Goal: Task Accomplishment & Management: Use online tool/utility

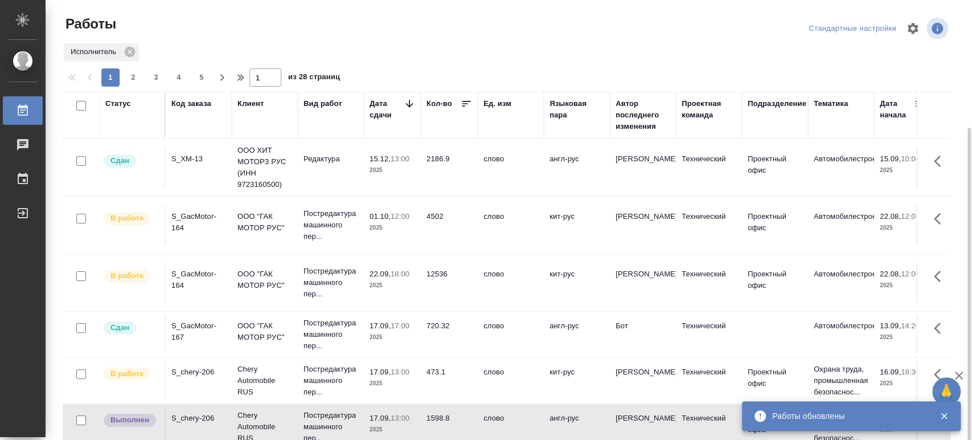
scroll to position [63, 0]
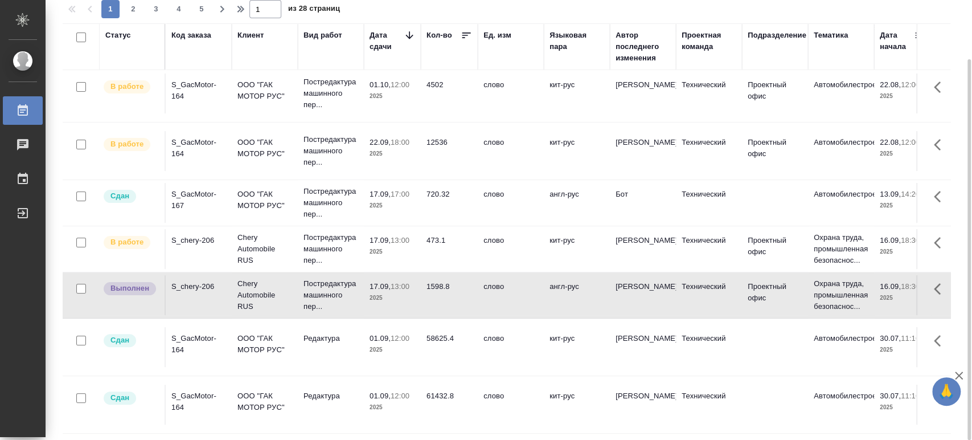
click at [196, 240] on div "S_chery-206" at bounding box center [198, 240] width 55 height 11
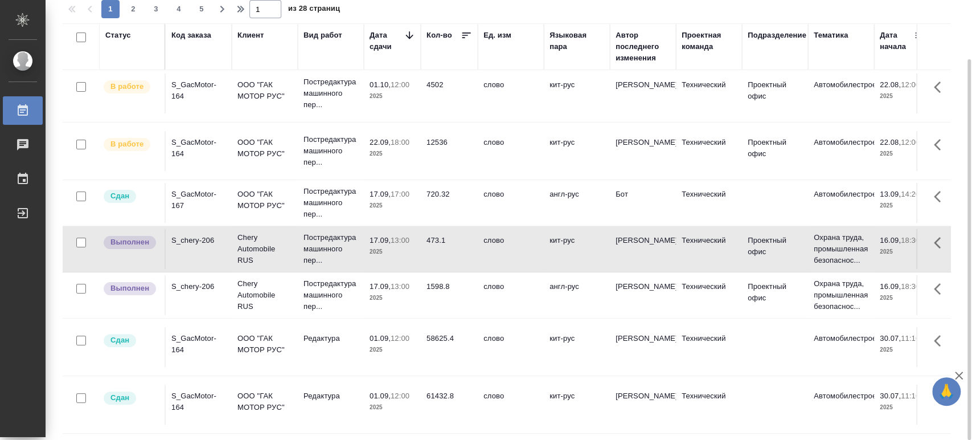
scroll to position [0, 0]
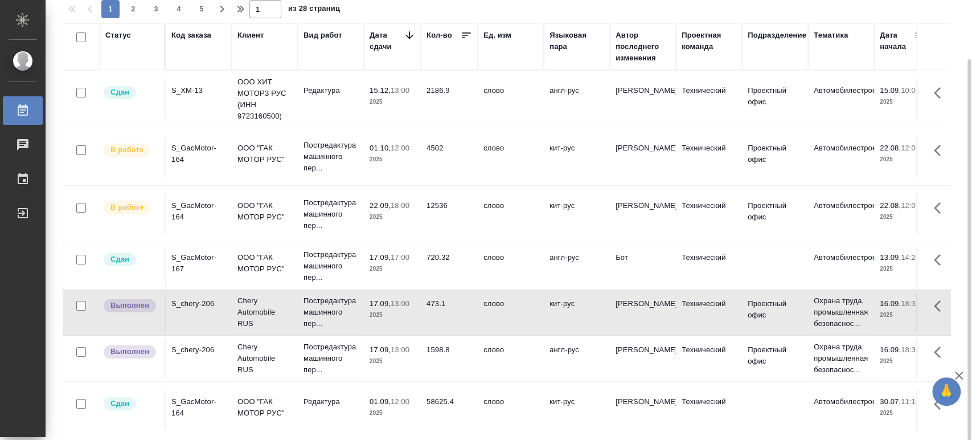
click at [196, 300] on div "S_chery-206" at bounding box center [198, 303] width 55 height 11
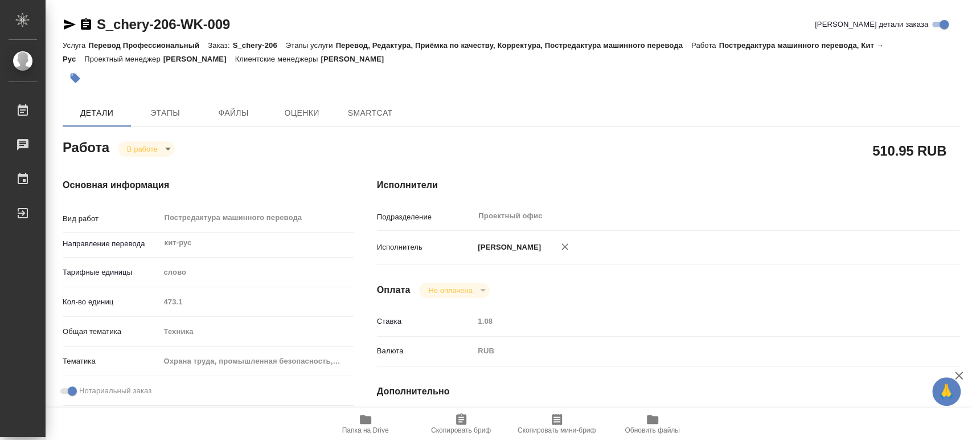
type textarea "x"
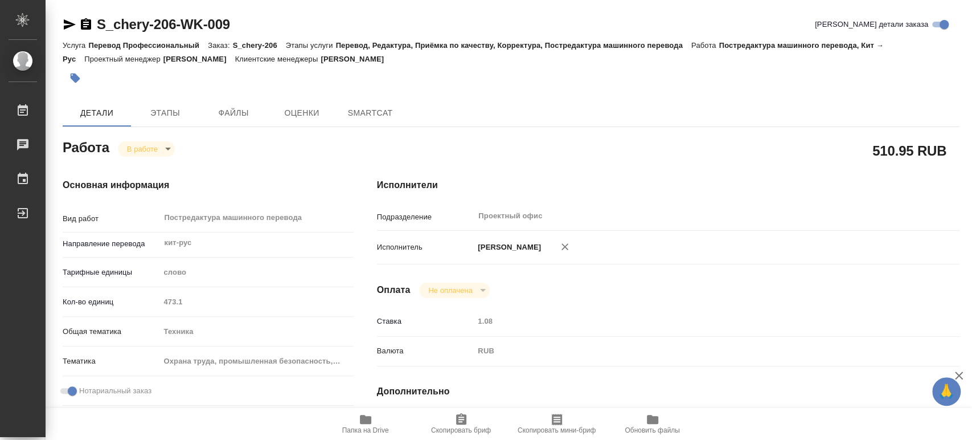
type textarea "x"
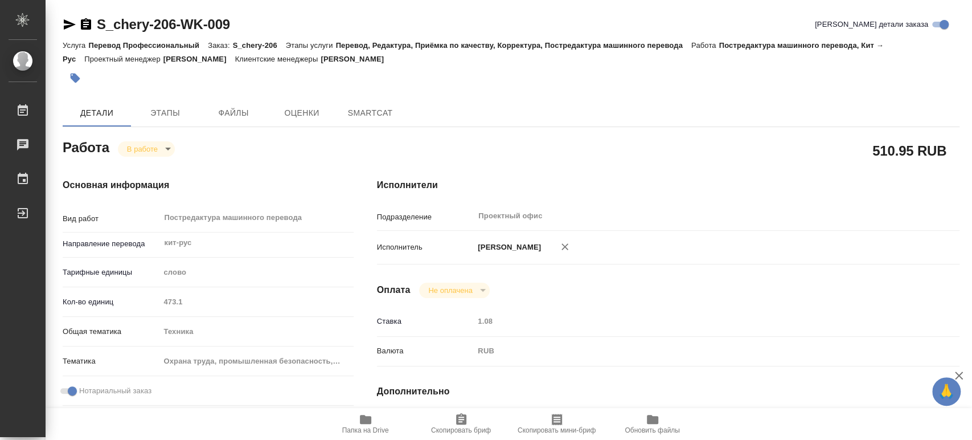
type textarea "x"
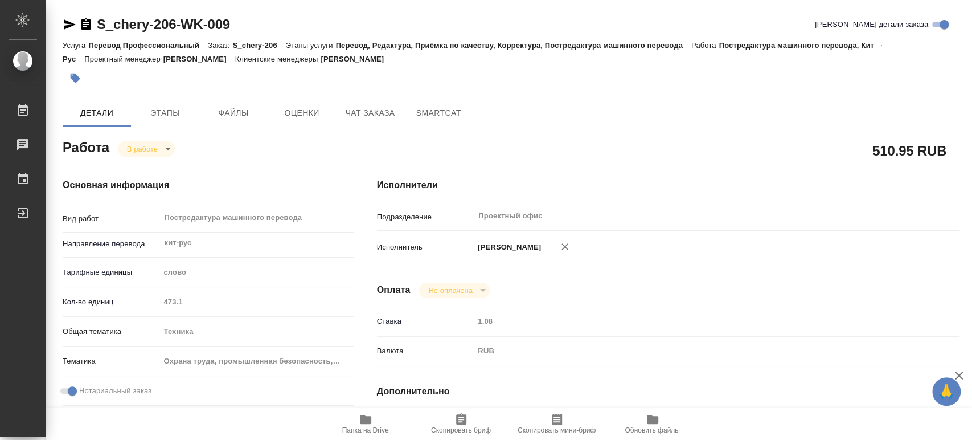
click at [167, 149] on body "🙏 .cls-1 fill:#fff; AWATERA [PERSON_NAME] Чаты График Выйти S_chery-206-WK-009 …" at bounding box center [486, 220] width 972 height 440
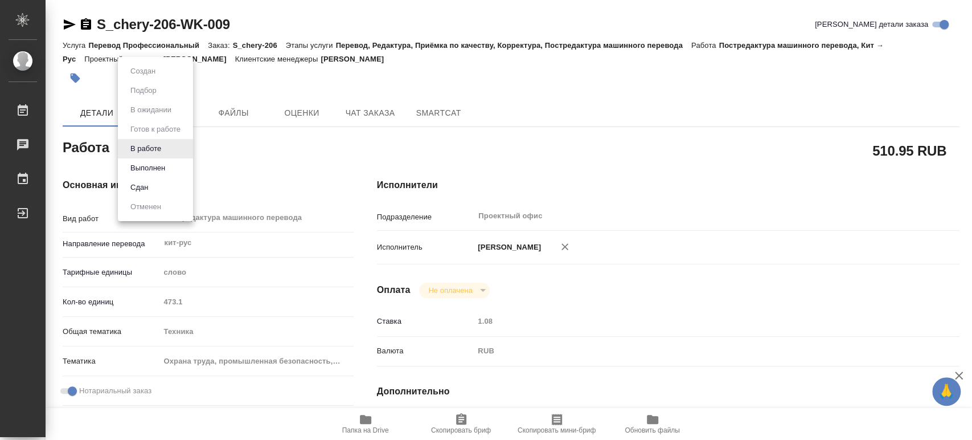
type textarea "x"
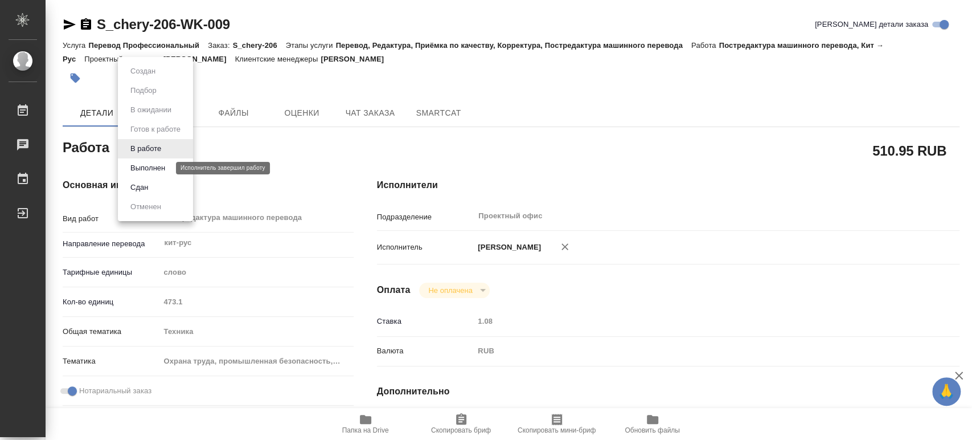
click at [153, 167] on button "Выполнен" at bounding box center [148, 168] width 42 height 13
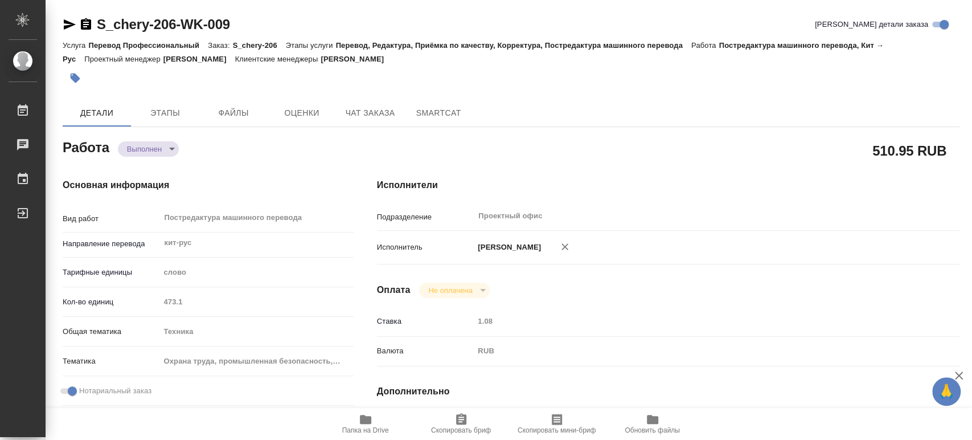
type textarea "x"
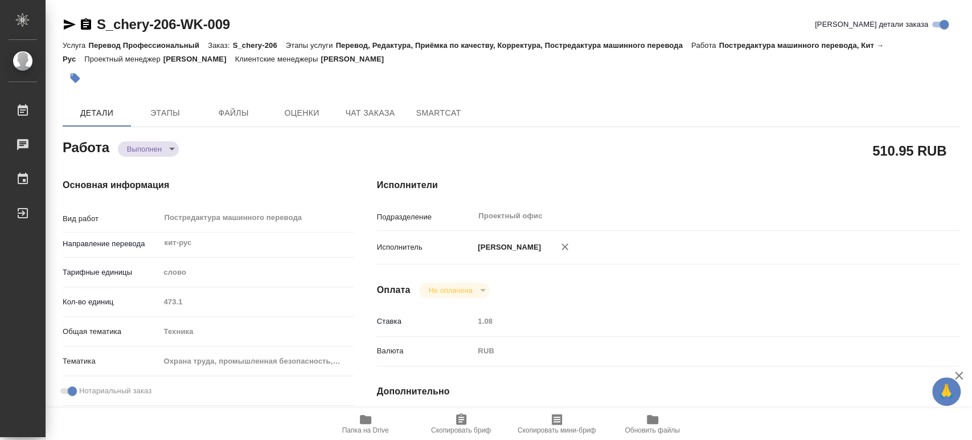
type textarea "x"
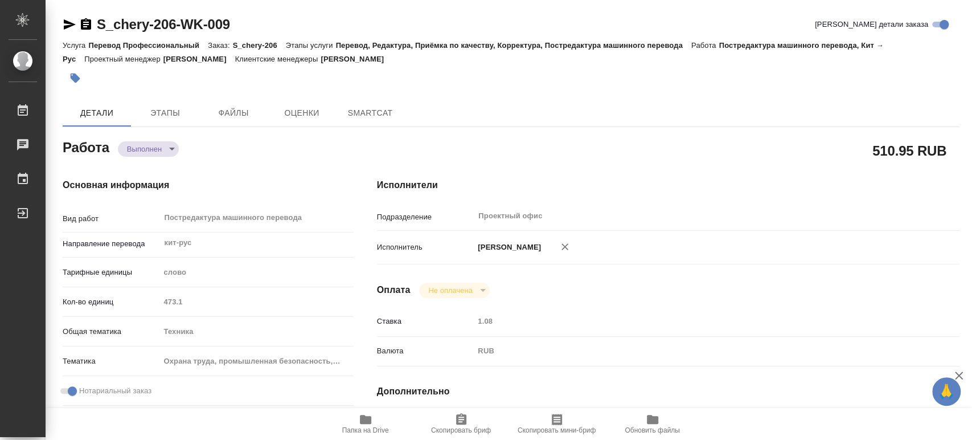
type textarea "x"
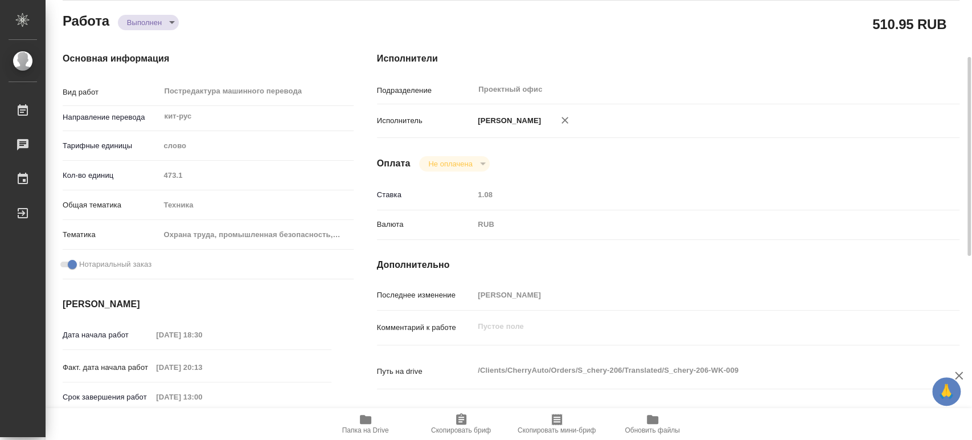
type textarea "x"
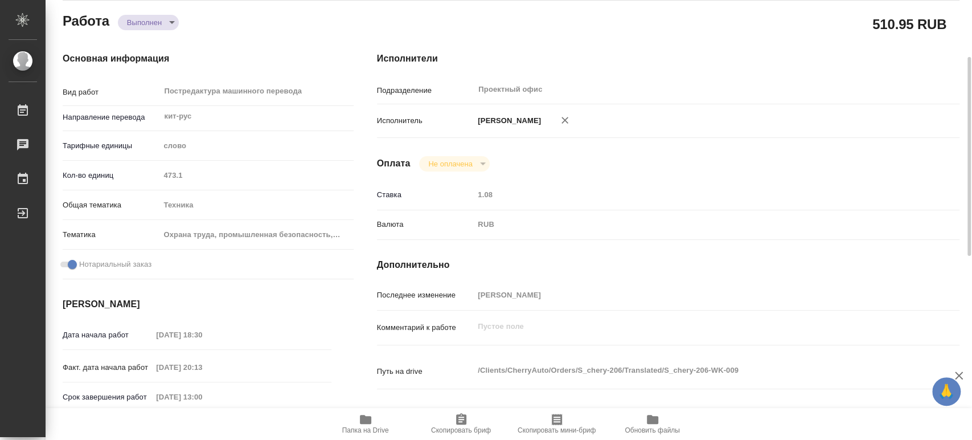
scroll to position [316, 0]
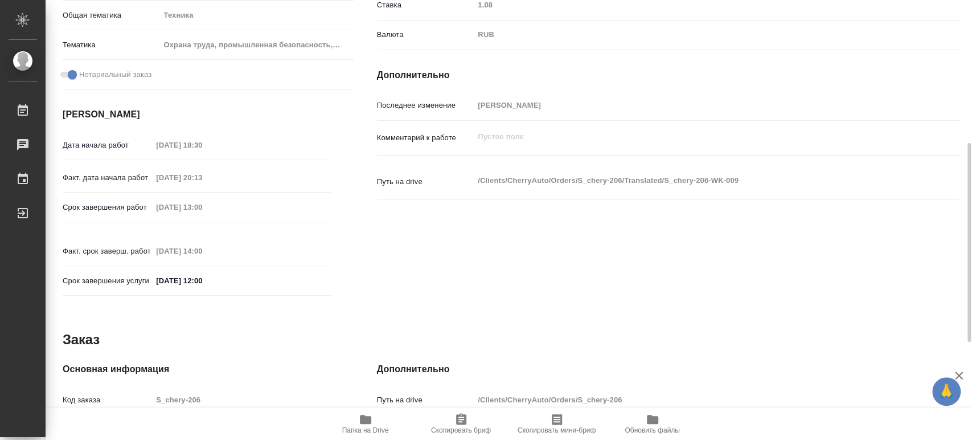
type textarea "x"
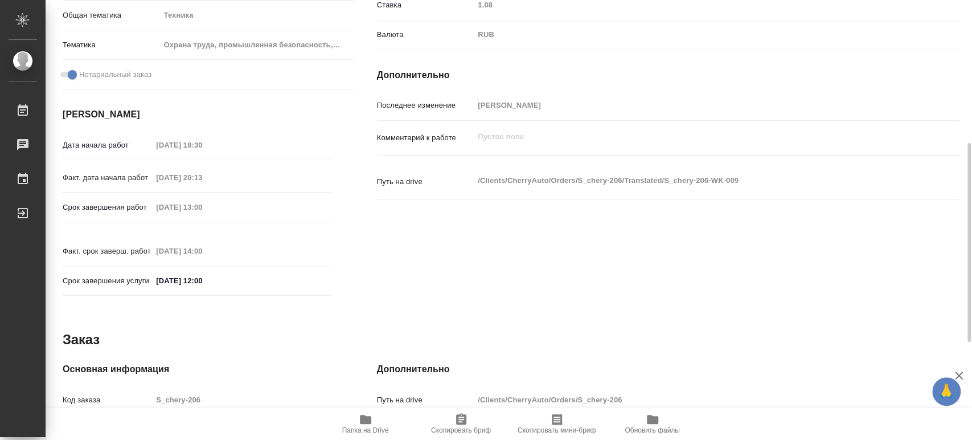
type textarea "x"
